Goal: Transaction & Acquisition: Subscribe to service/newsletter

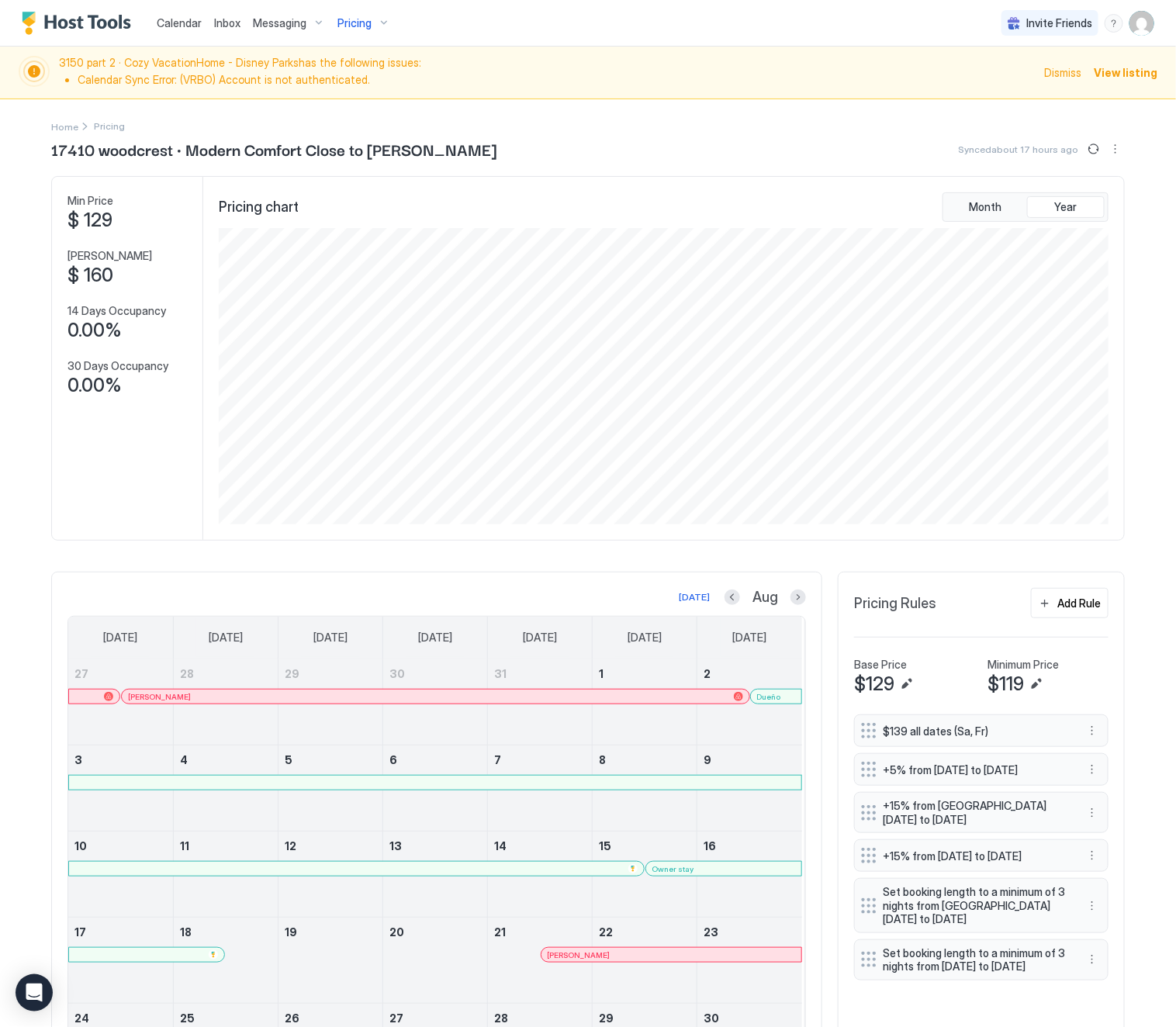
click at [354, 21] on span "Pricing" at bounding box center [355, 23] width 34 height 14
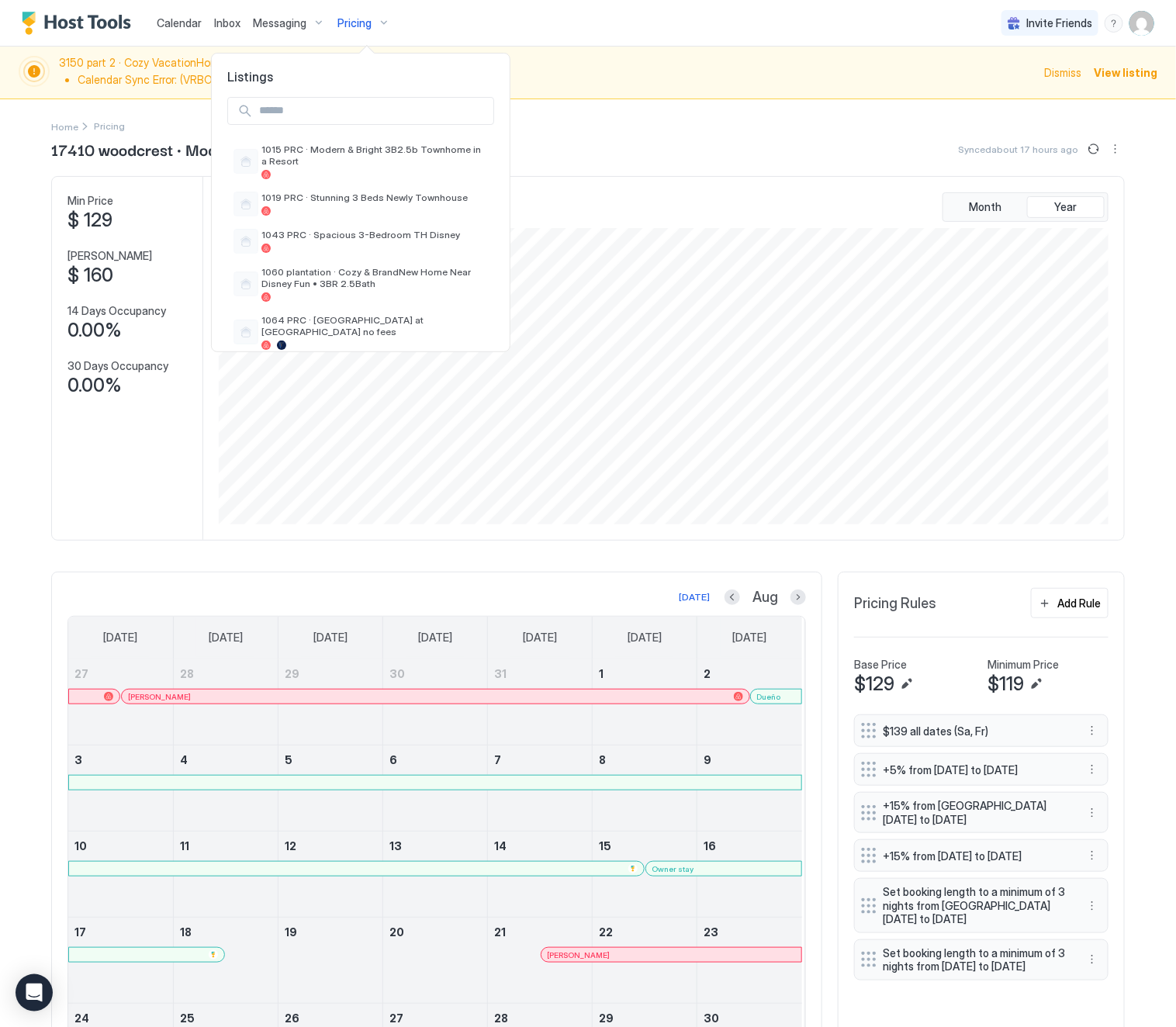
click at [306, 116] on input "Input Field" at bounding box center [373, 111] width 241 height 26
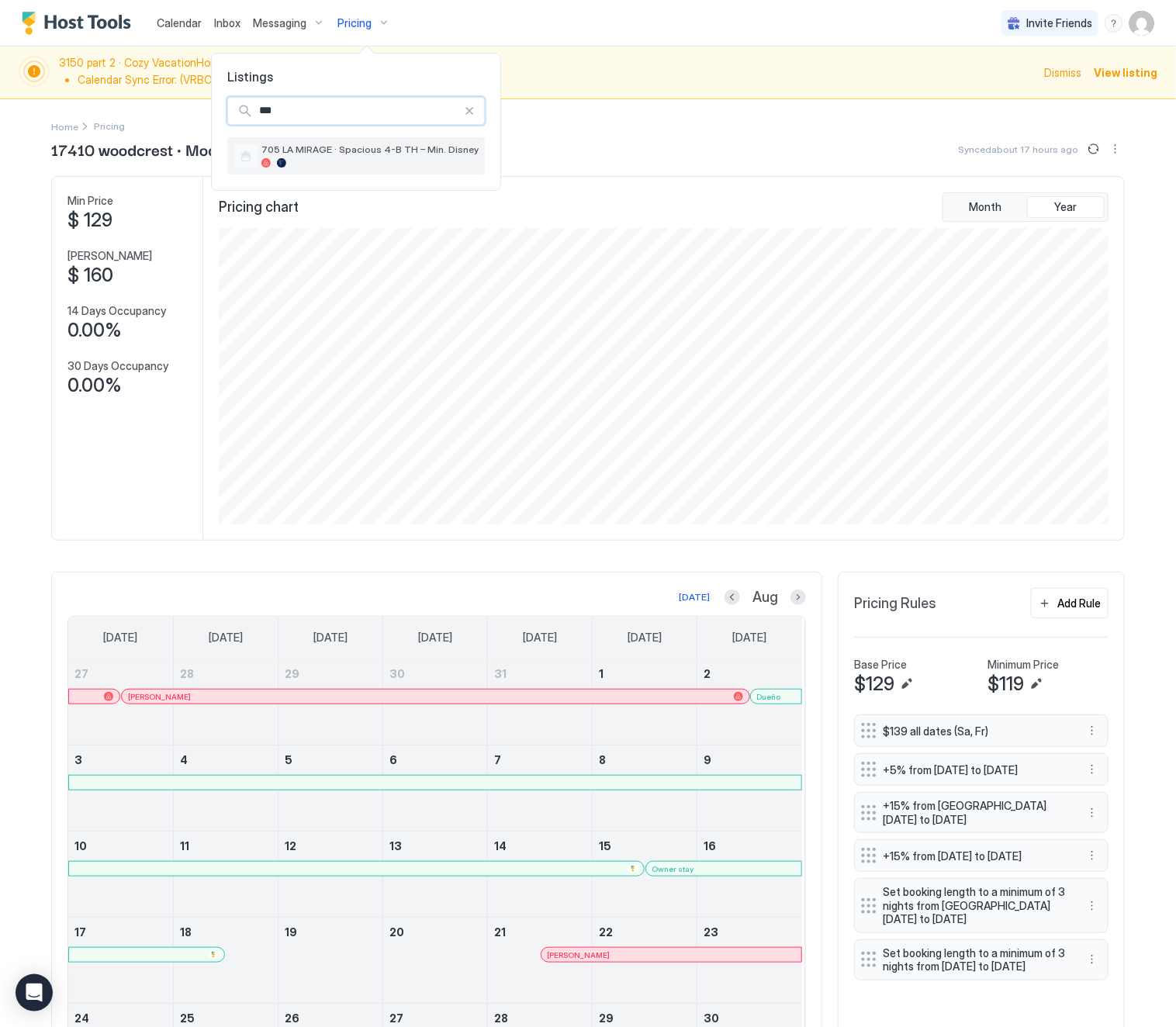
type input "***"
click at [317, 159] on div at bounding box center [370, 163] width 217 height 9
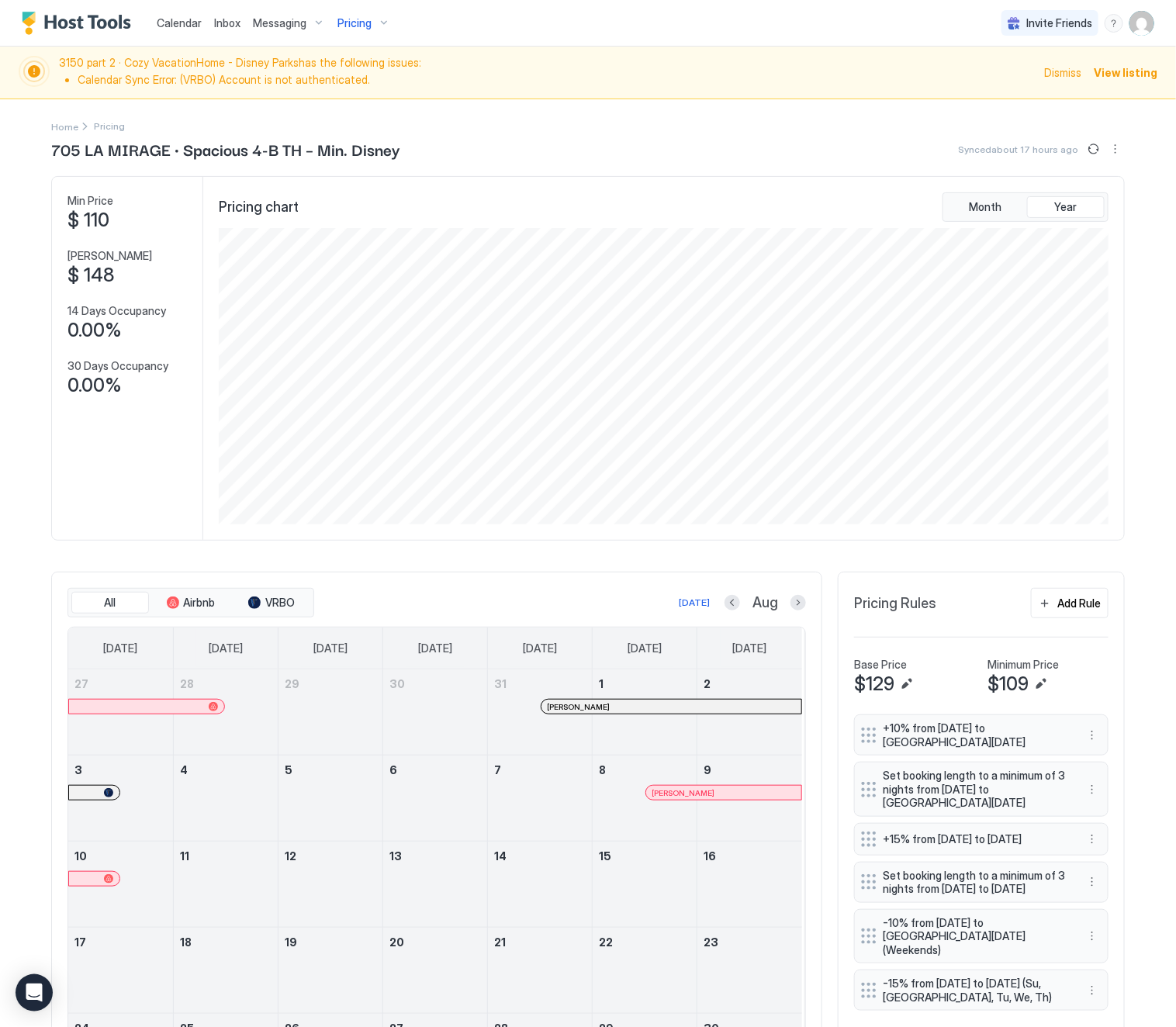
scroll to position [116, 0]
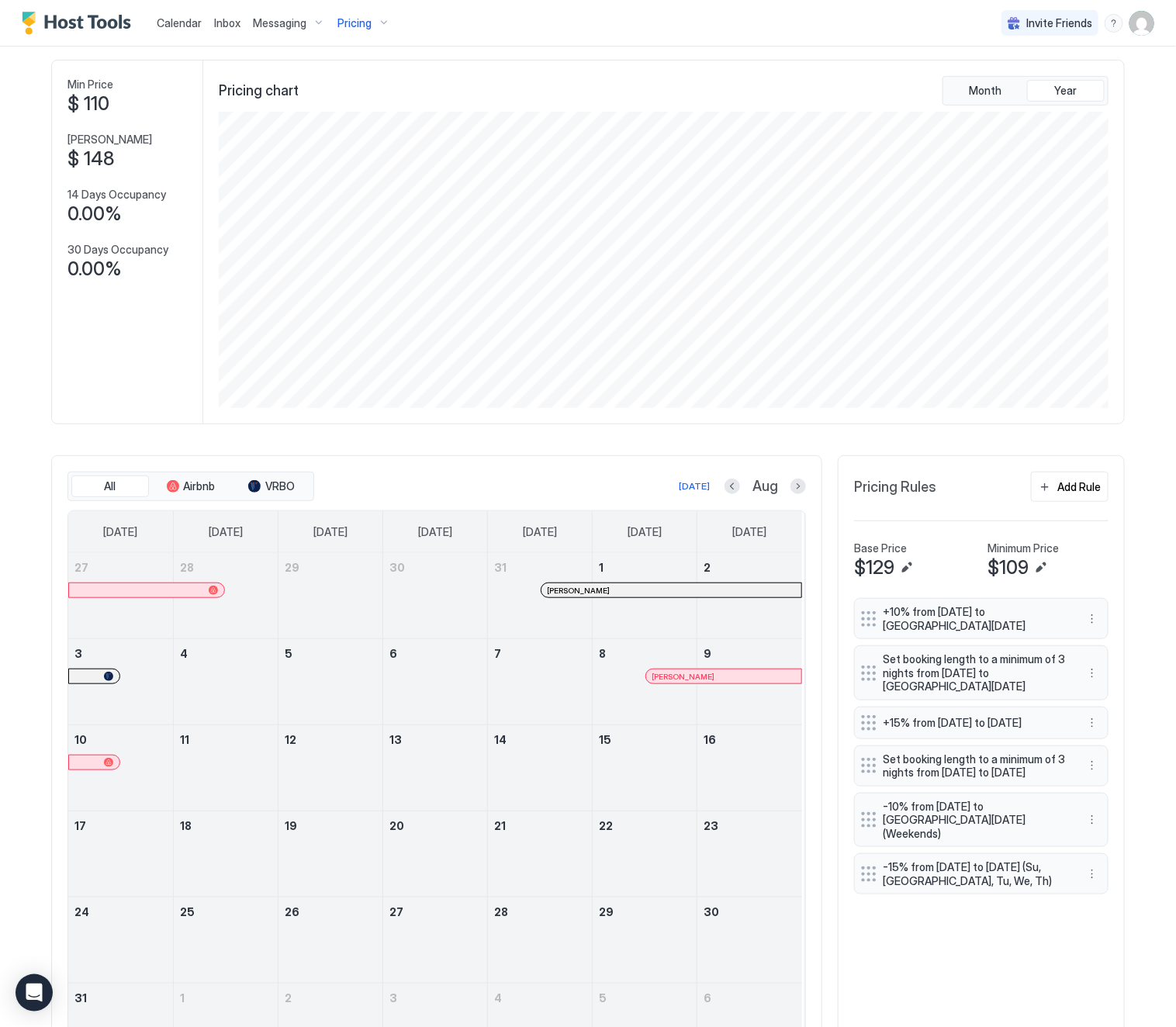
click at [652, 597] on div at bounding box center [658, 590] width 12 height 12
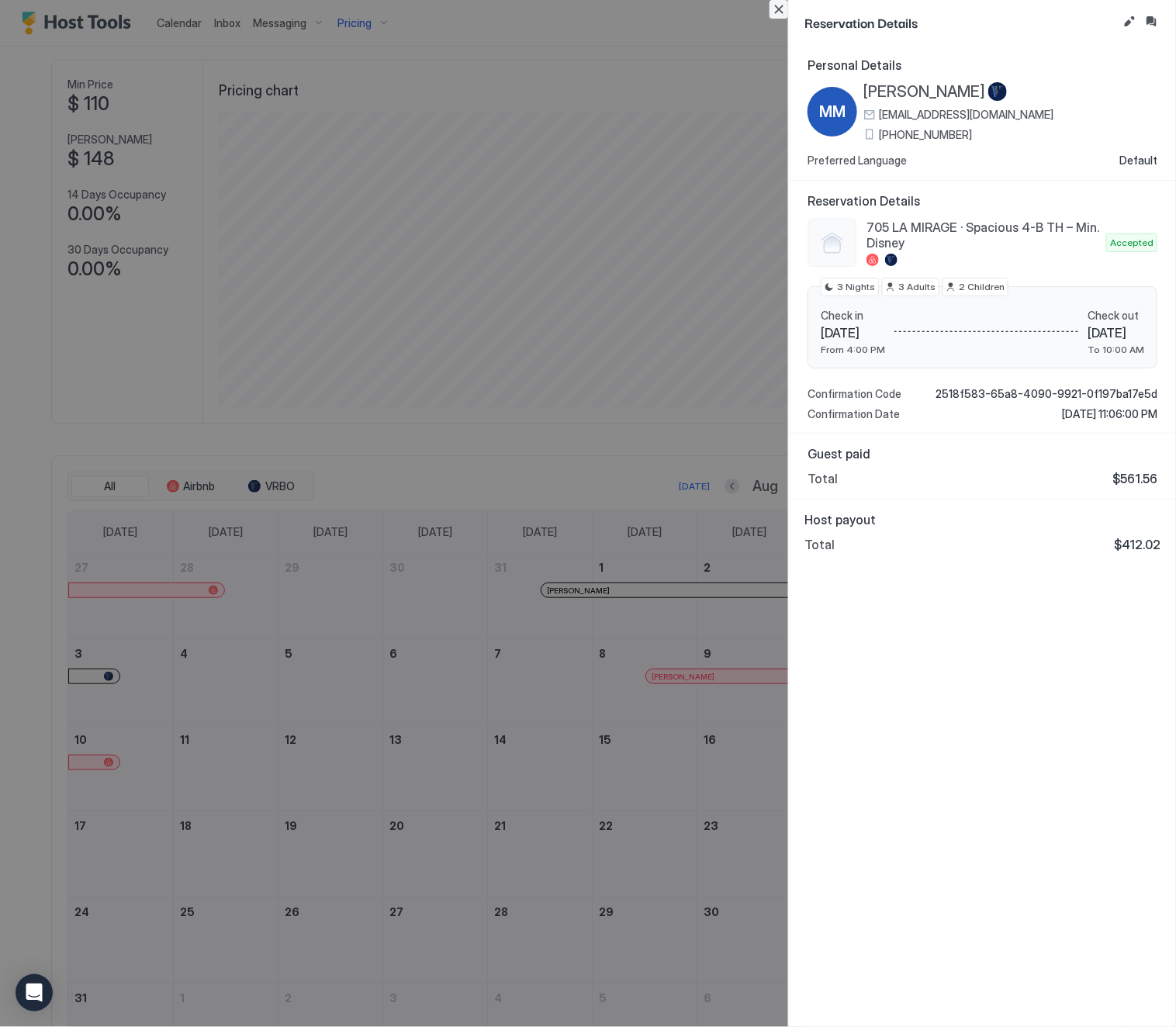
click at [777, 16] on button "Close" at bounding box center [778, 9] width 19 height 19
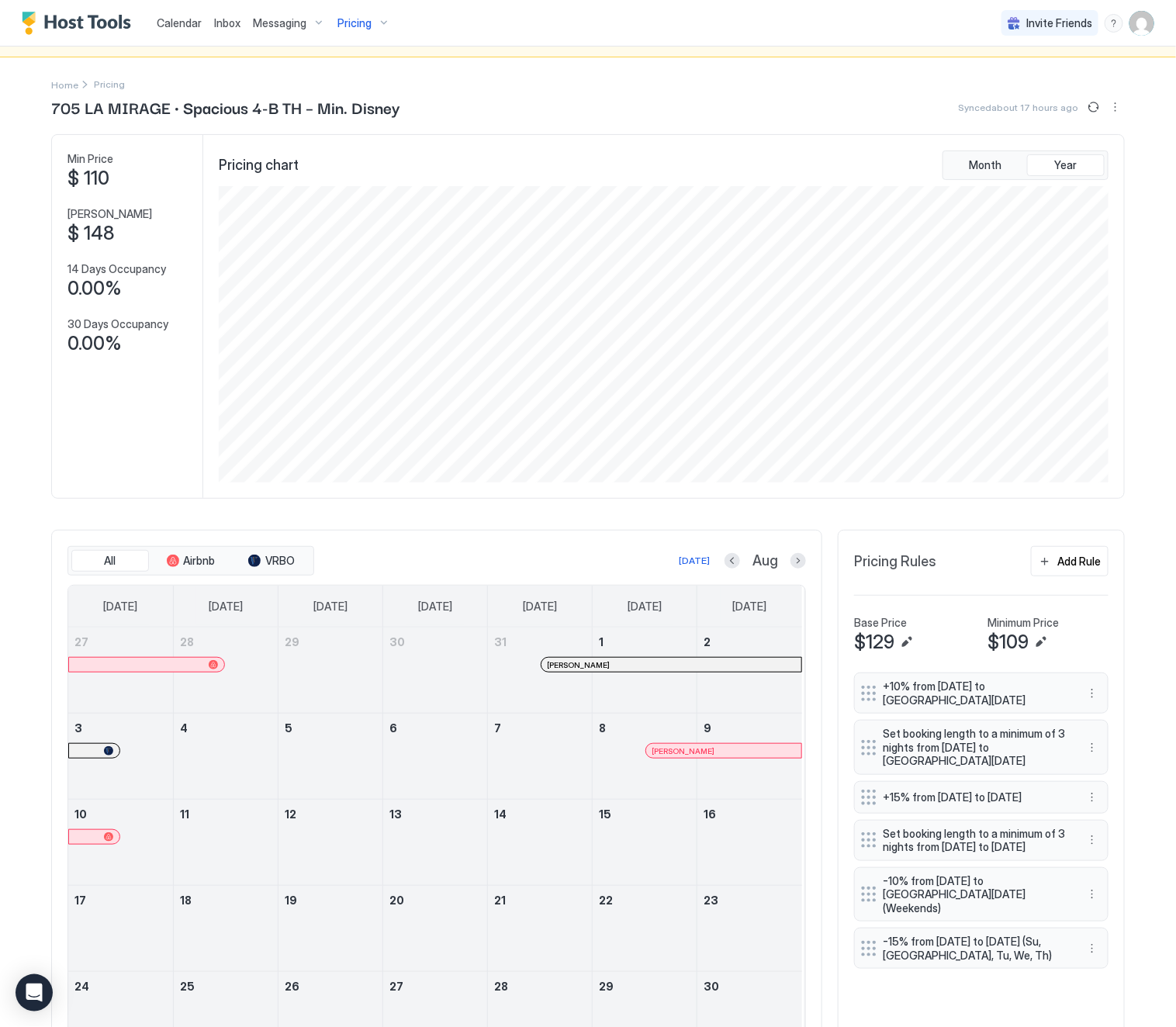
scroll to position [0, 0]
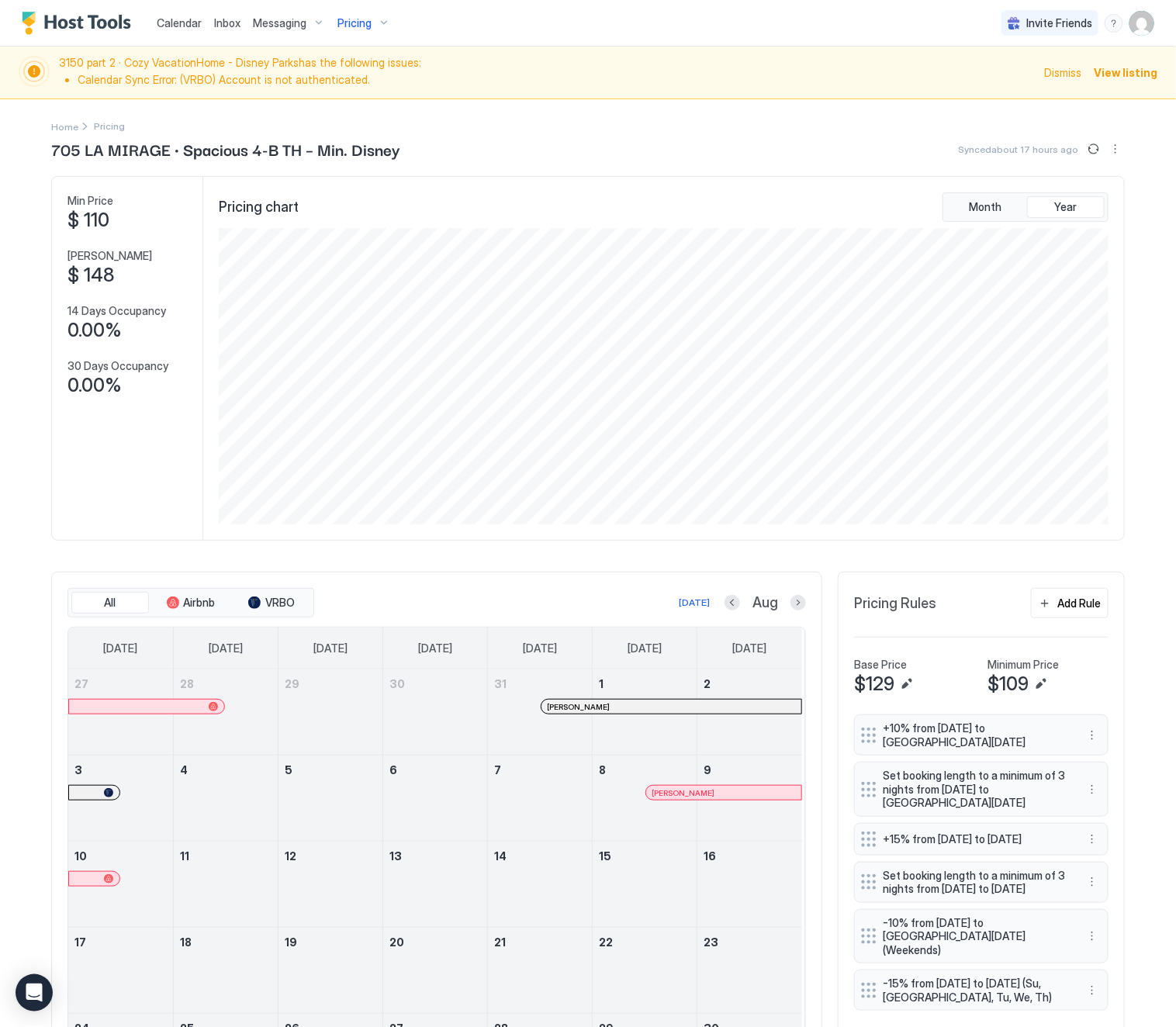
click at [342, 25] on span "Pricing" at bounding box center [355, 23] width 34 height 14
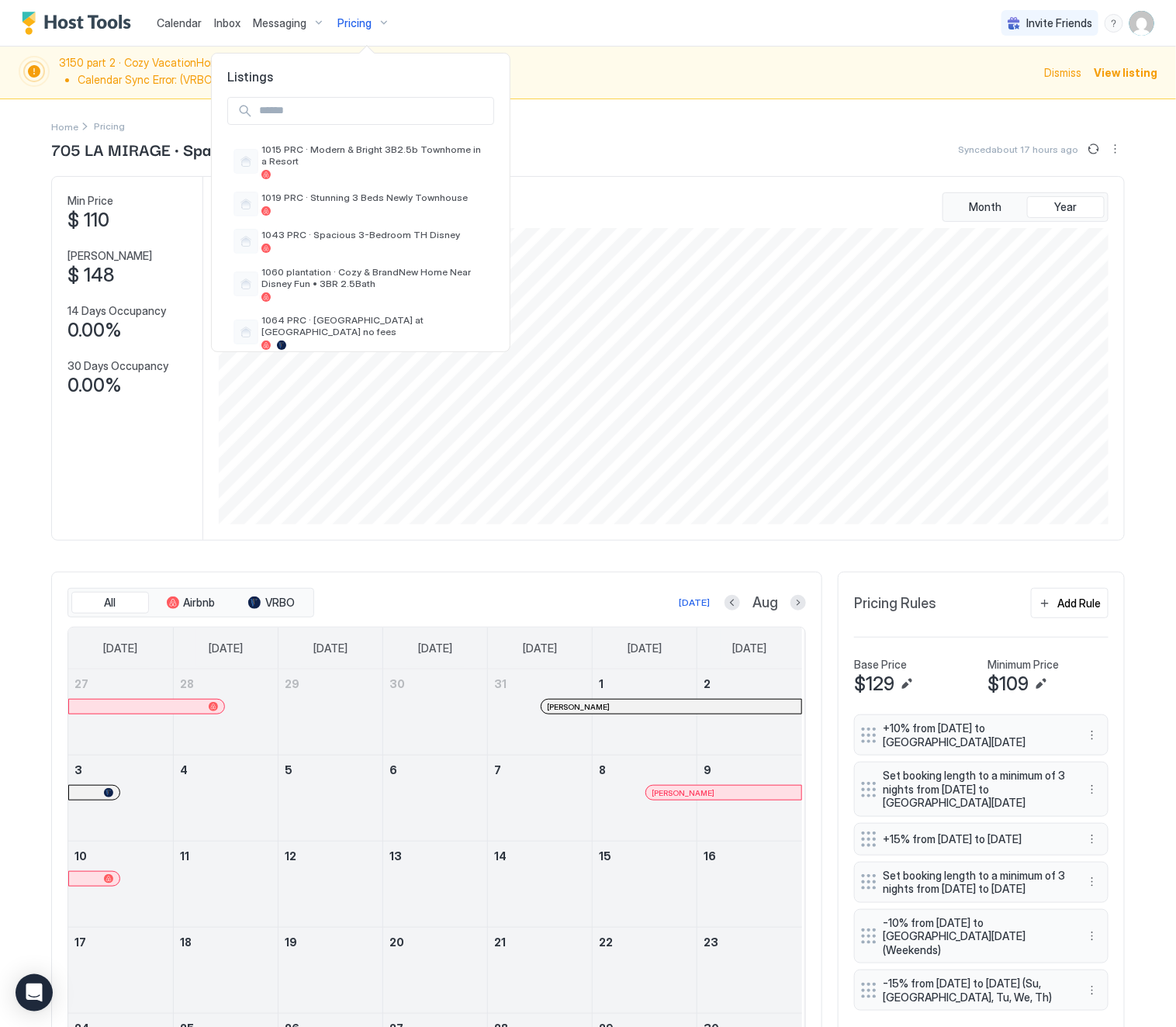
click at [342, 101] on input "Input Field" at bounding box center [373, 111] width 241 height 26
